Goal: Transaction & Acquisition: Purchase product/service

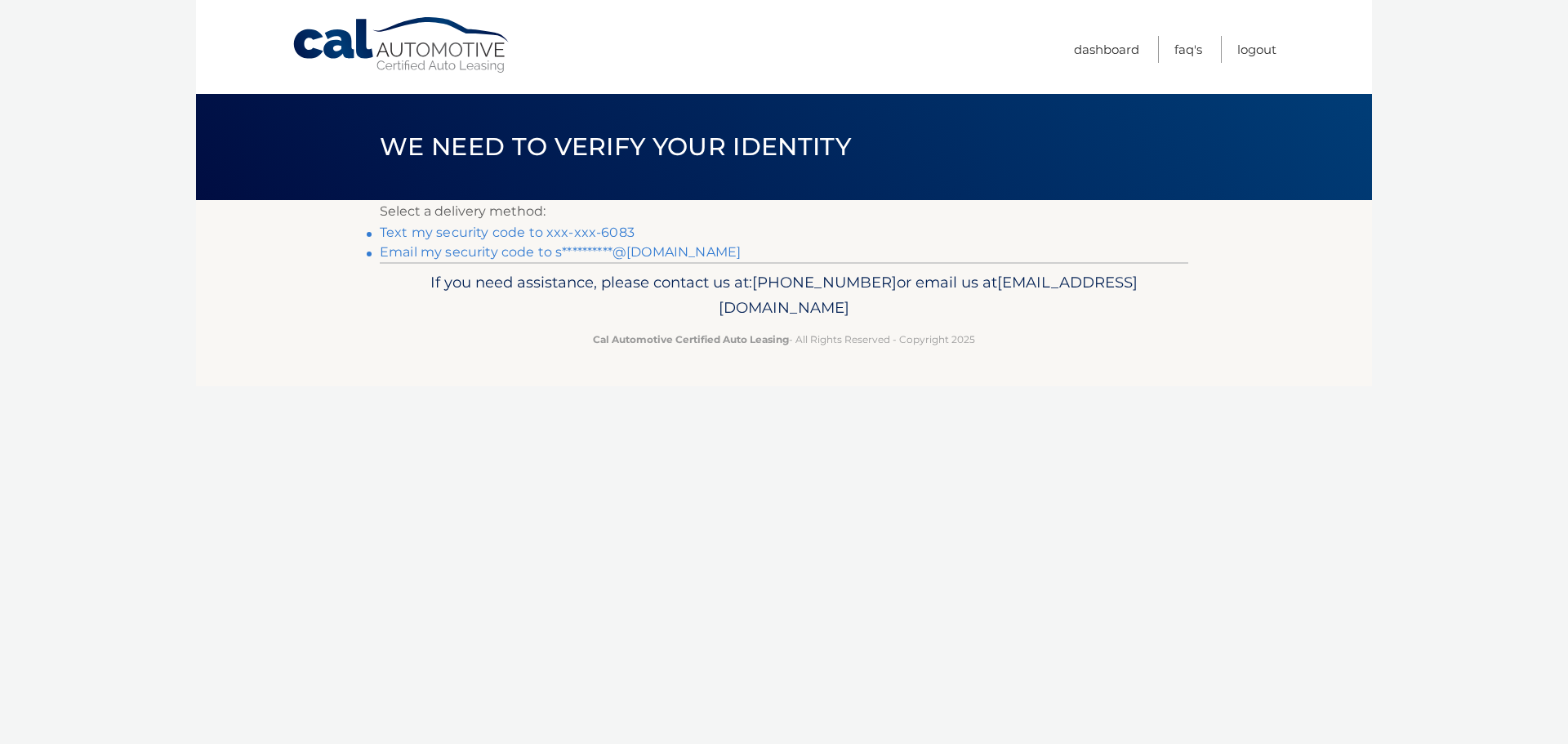
click at [567, 230] on link "Text my security code to xxx-xxx-6083" at bounding box center [506, 232] width 254 height 15
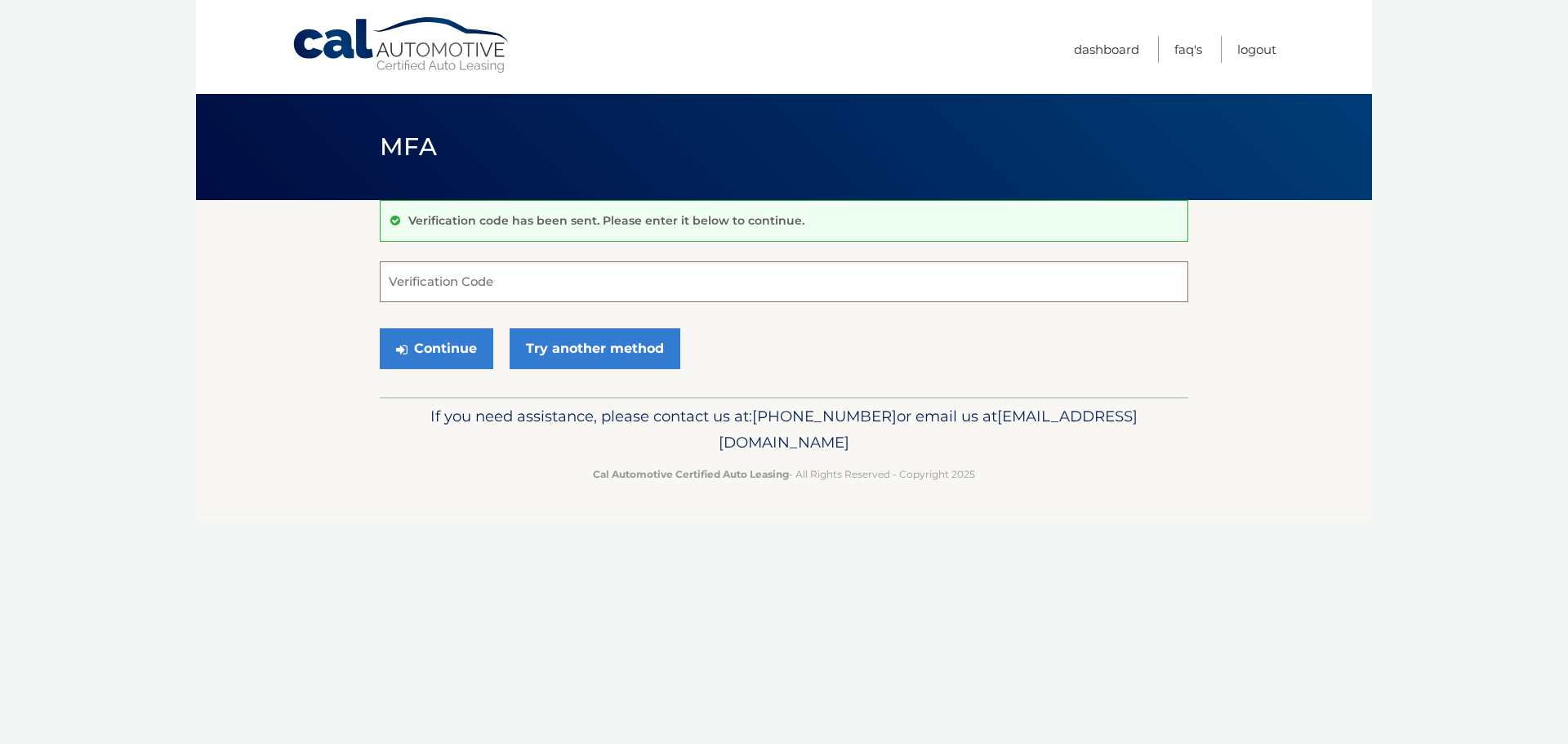
click at [538, 289] on input "Verification Code" at bounding box center [783, 282] width 808 height 40
type input "597018"
click at [455, 348] on button "Continue" at bounding box center [436, 348] width 113 height 40
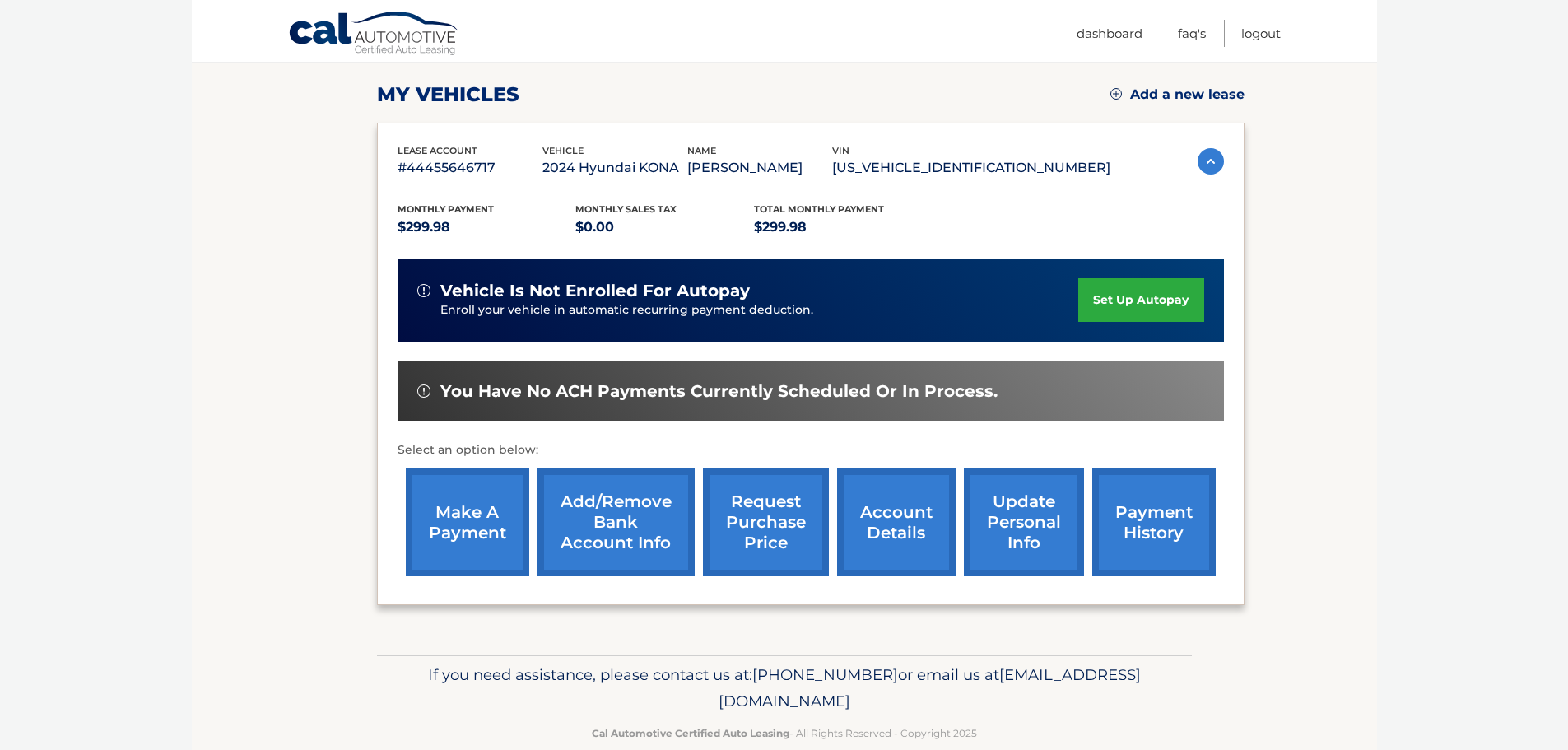
scroll to position [247, 0]
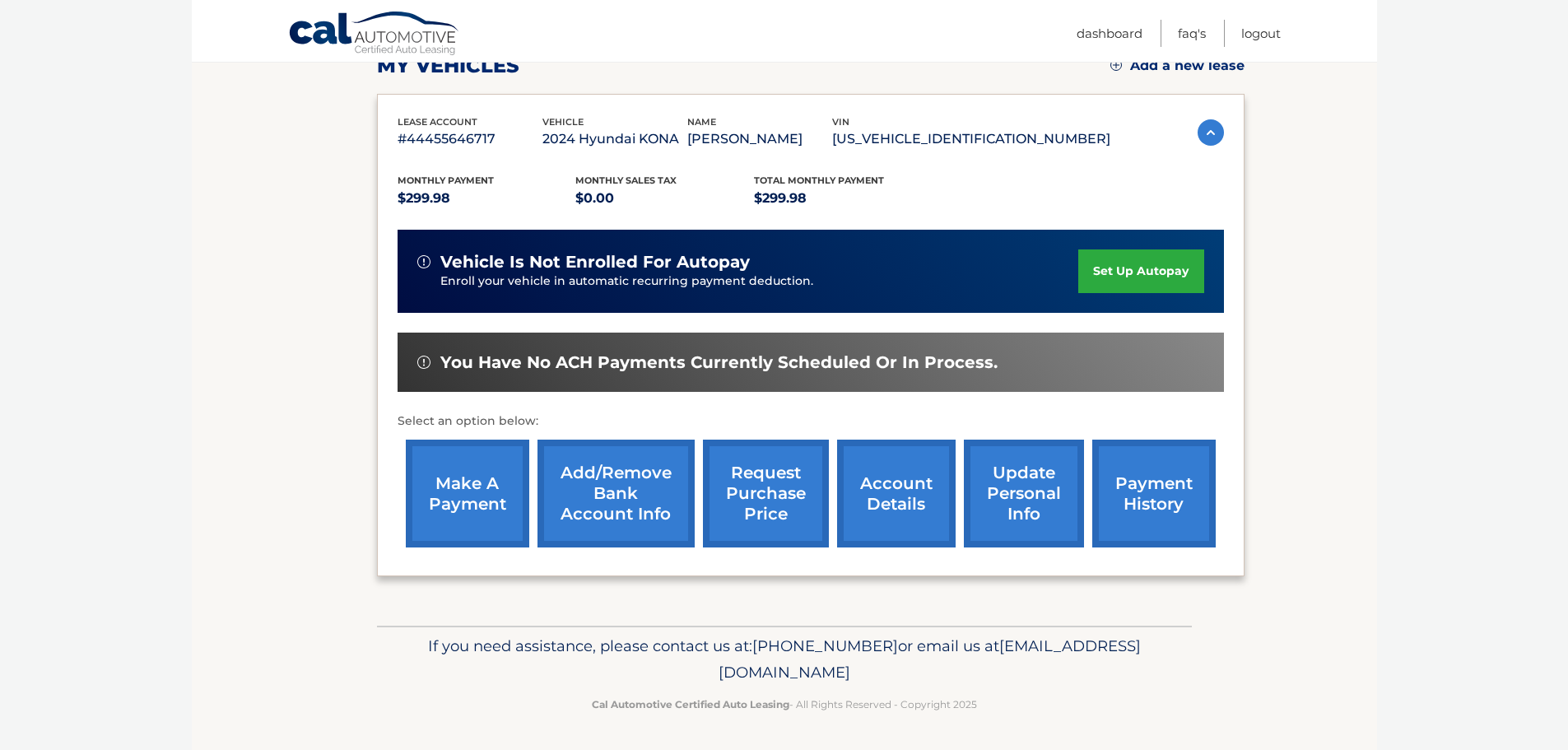
click at [470, 502] on link "make a payment" at bounding box center [468, 493] width 123 height 108
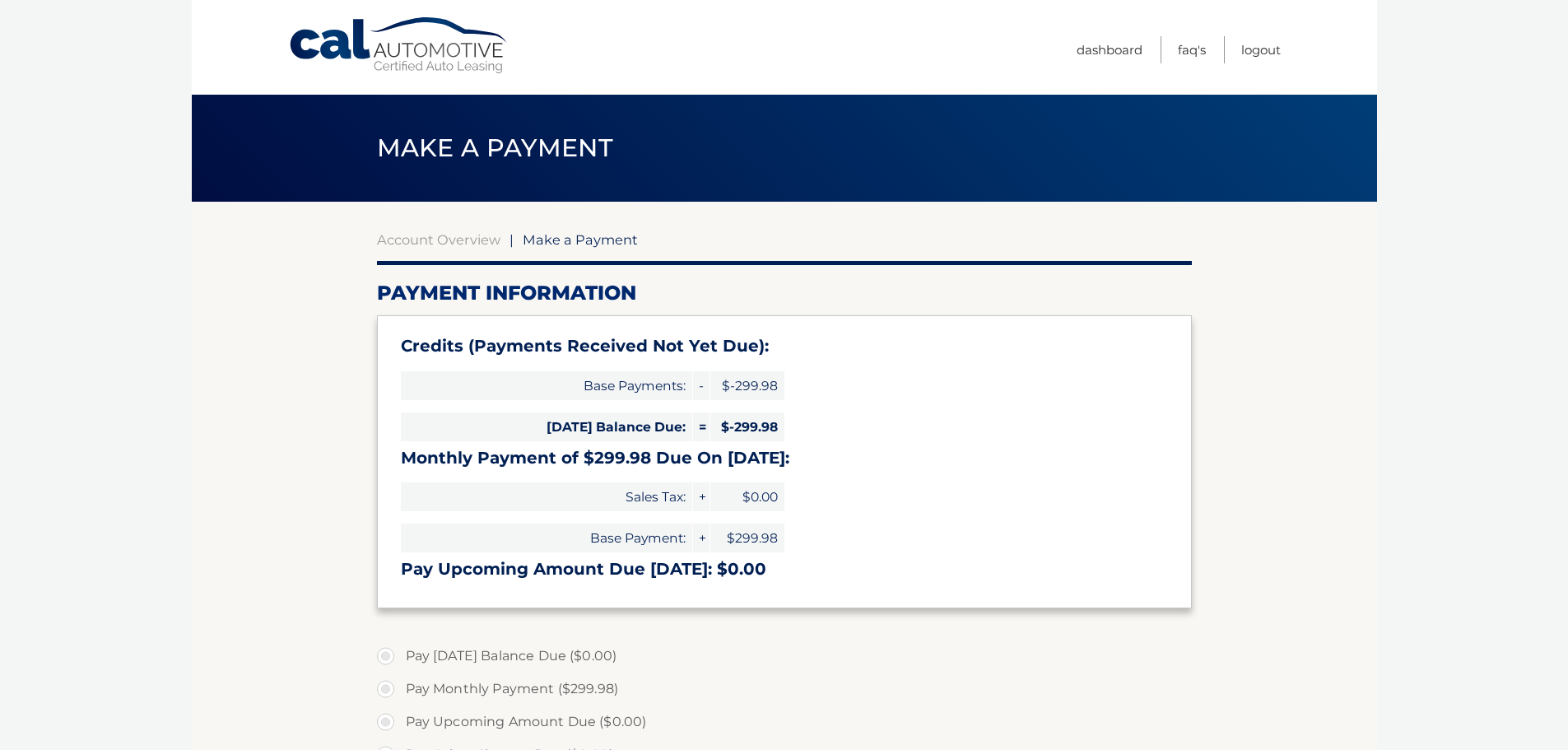
select select "YmM3MDlkYTMtOGZmOC00ODY2LTlkNDItYjUzOTU0MTJhZTJk"
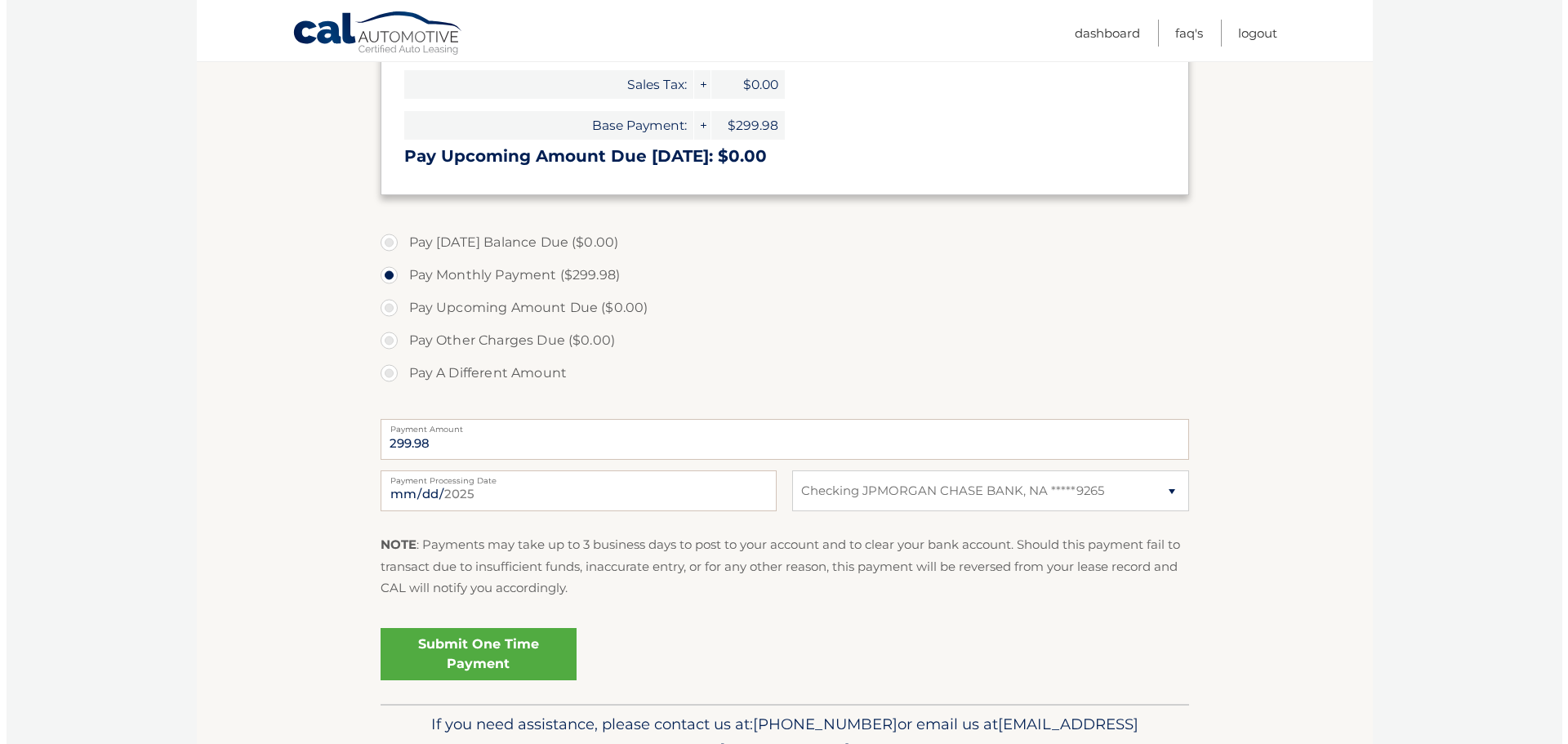
scroll to position [490, 0]
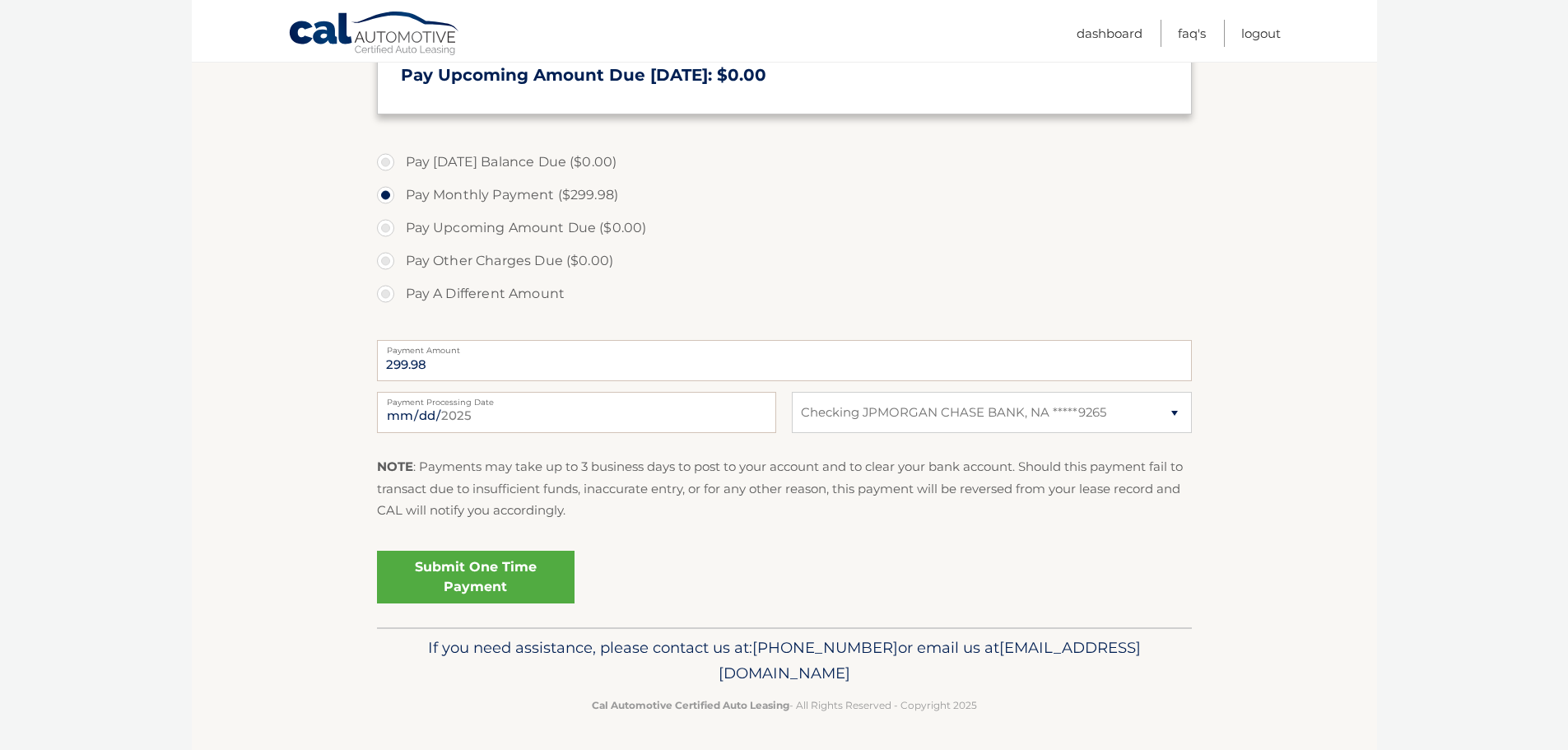
click at [496, 566] on link "Submit One Time Payment" at bounding box center [476, 578] width 198 height 53
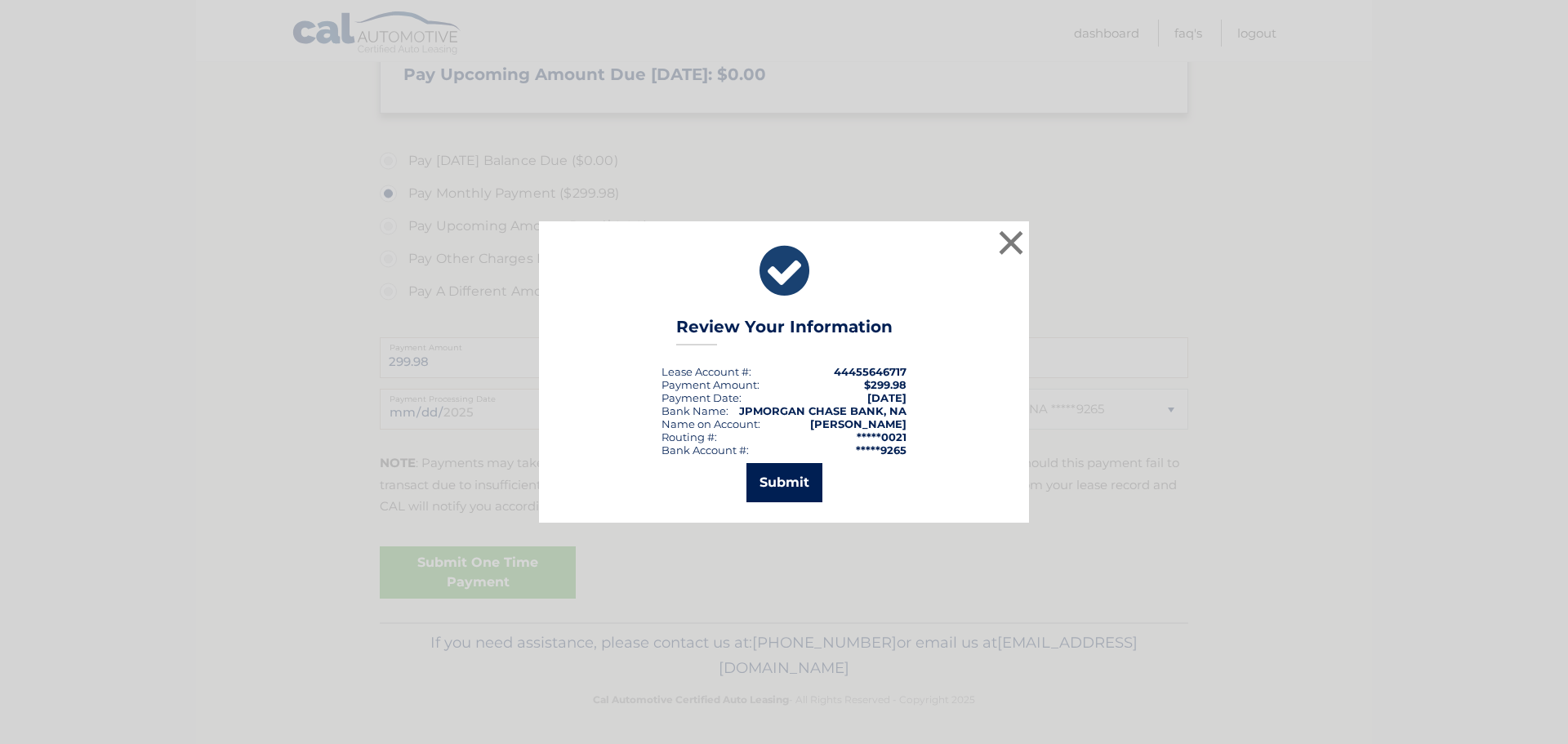
click at [790, 485] on button "Submit" at bounding box center [784, 483] width 76 height 40
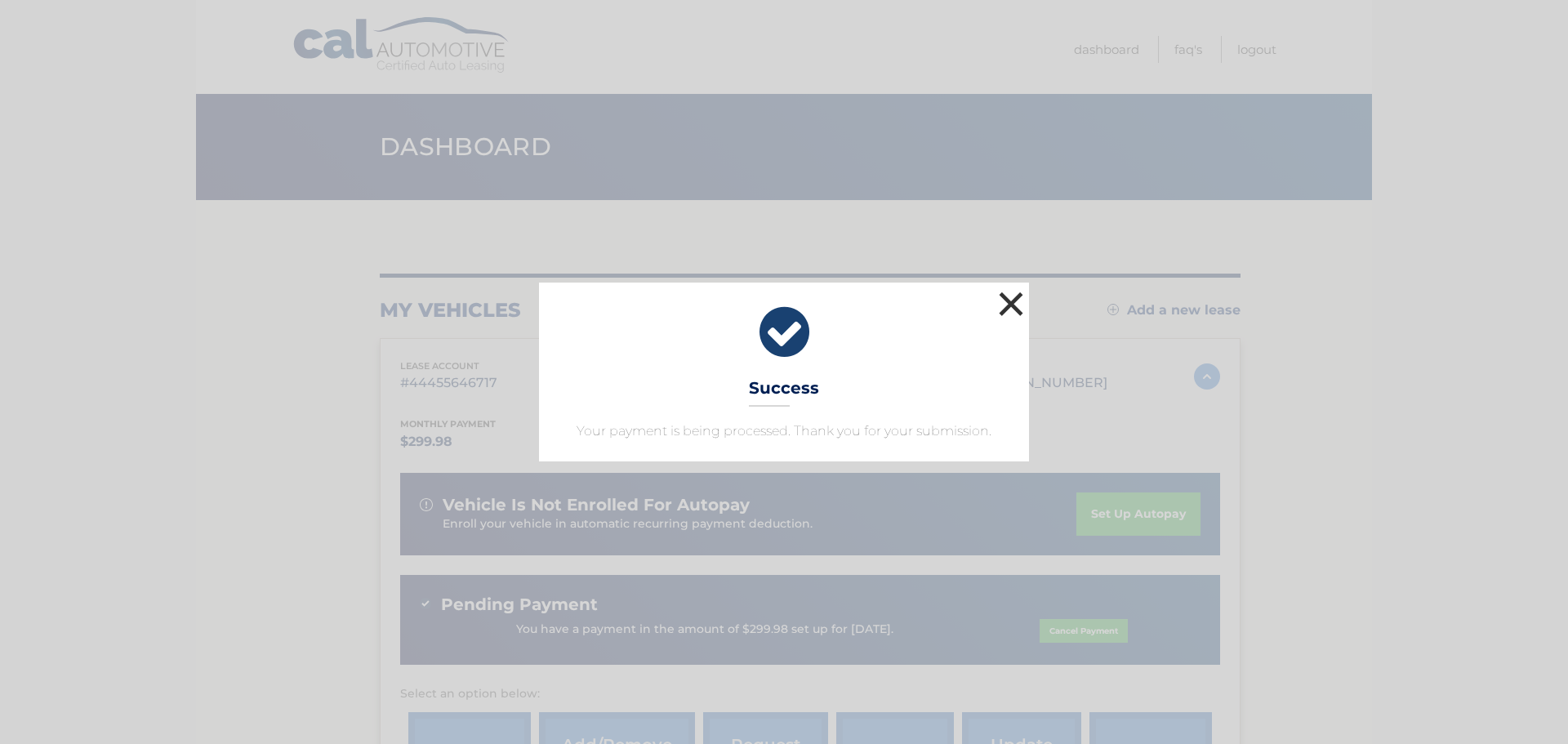
click at [1008, 299] on button "×" at bounding box center [1011, 304] width 32 height 32
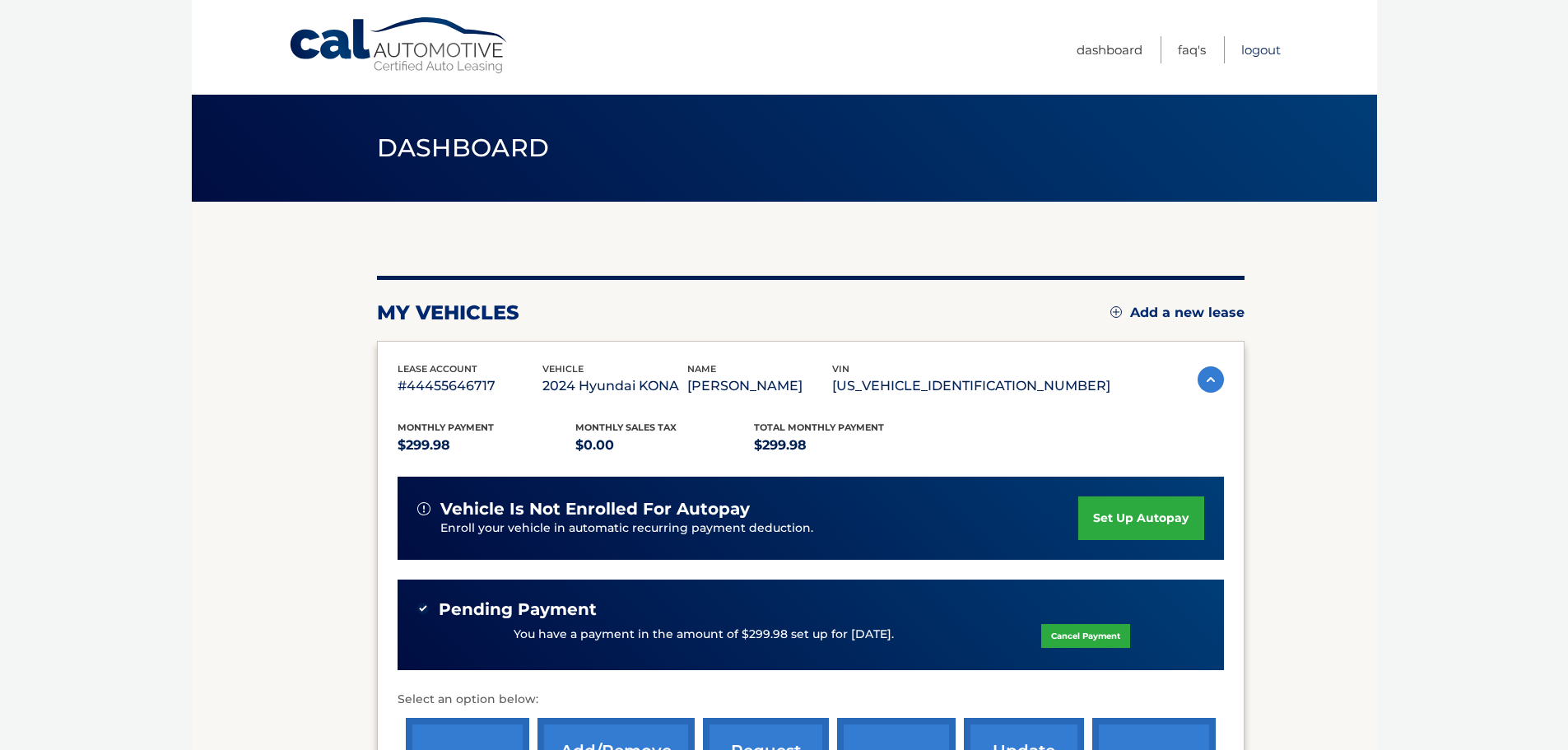
click at [1271, 43] on link "Logout" at bounding box center [1261, 50] width 40 height 27
